Goal: Task Accomplishment & Management: Manage account settings

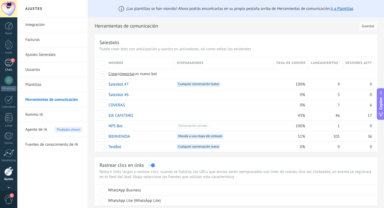
scroll to position [14, 0]
click at [8, 51] on div "7" at bounding box center [9, 48] width 9 height 8
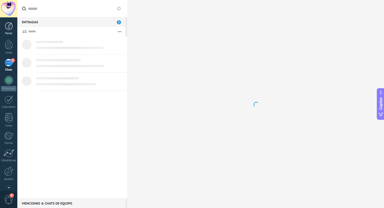
click at [11, 34] on div "Panel" at bounding box center [8, 33] width 15 height 3
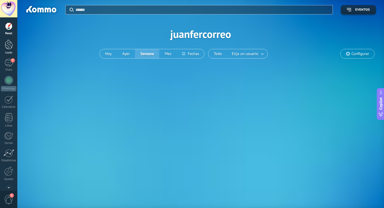
click at [10, 44] on div at bounding box center [9, 45] width 8 height 10
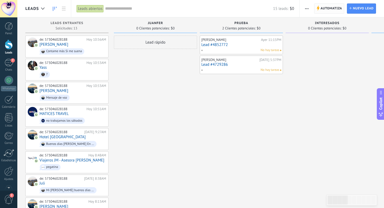
click at [326, 8] on span "Automatiza" at bounding box center [332, 9] width 22 height 10
